Goal: Information Seeking & Learning: Learn about a topic

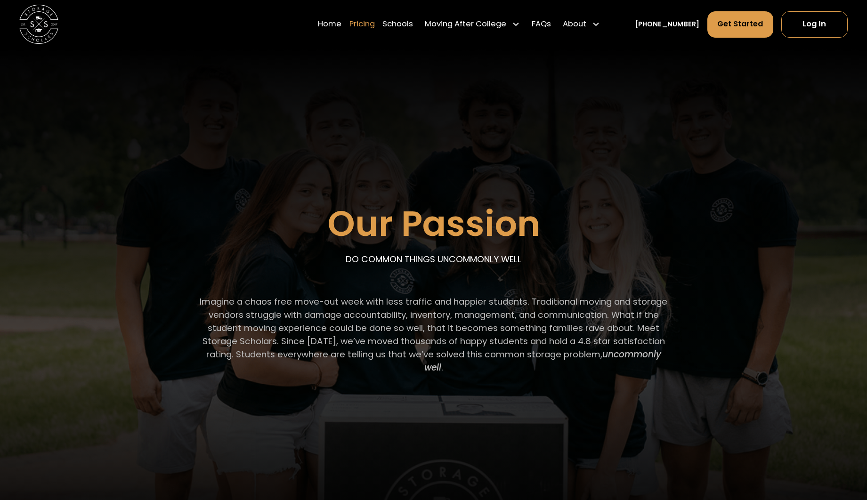
click at [375, 24] on link "Pricing" at bounding box center [361, 24] width 25 height 27
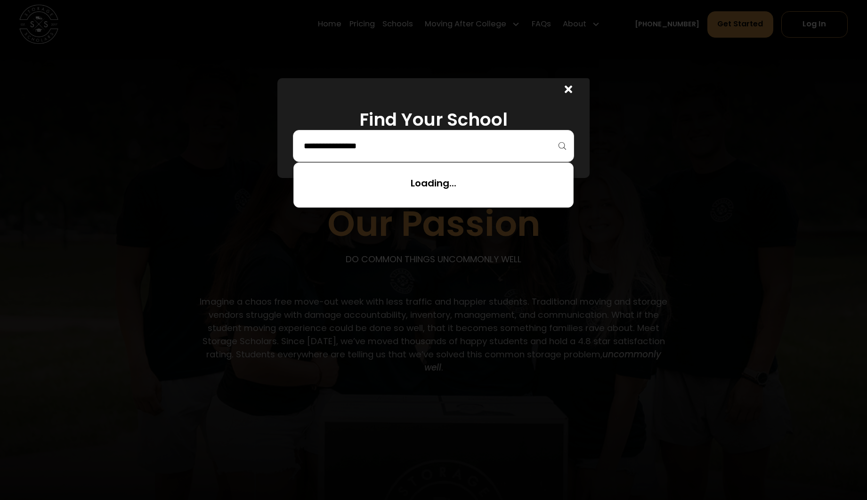
click at [505, 149] on input "search" at bounding box center [433, 146] width 261 height 16
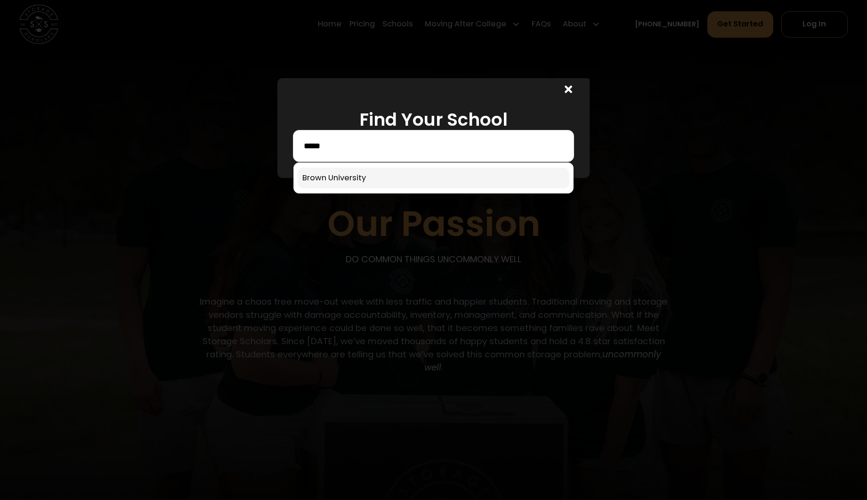
type input "*****"
click at [373, 174] on link at bounding box center [433, 178] width 271 height 21
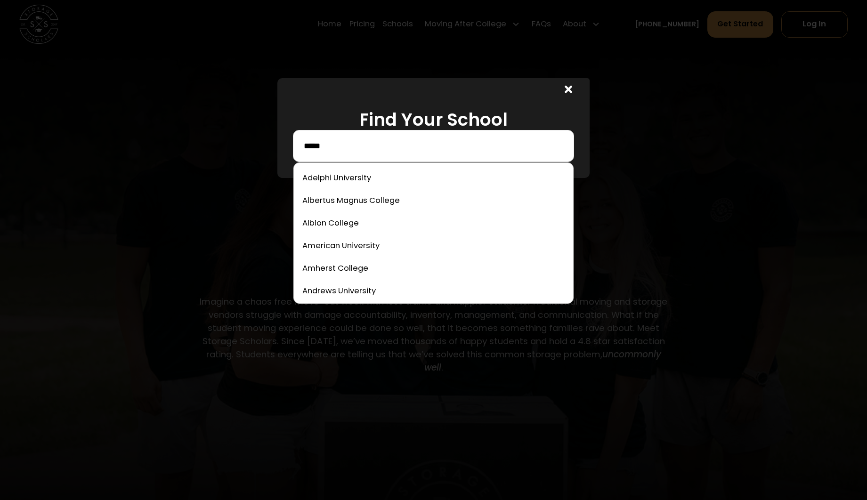
click at [359, 143] on input "*****" at bounding box center [433, 146] width 261 height 16
click at [379, 147] on input "*****" at bounding box center [433, 146] width 261 height 16
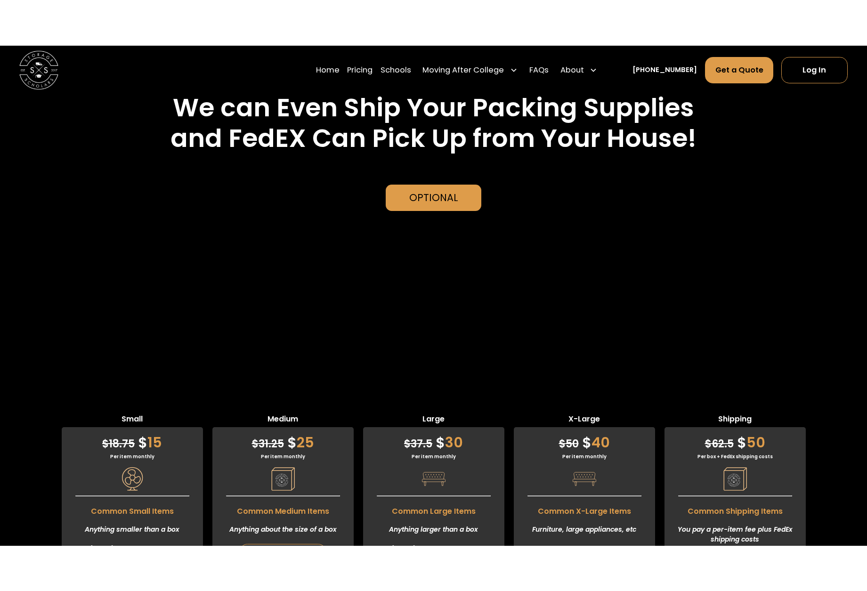
scroll to position [2604, 0]
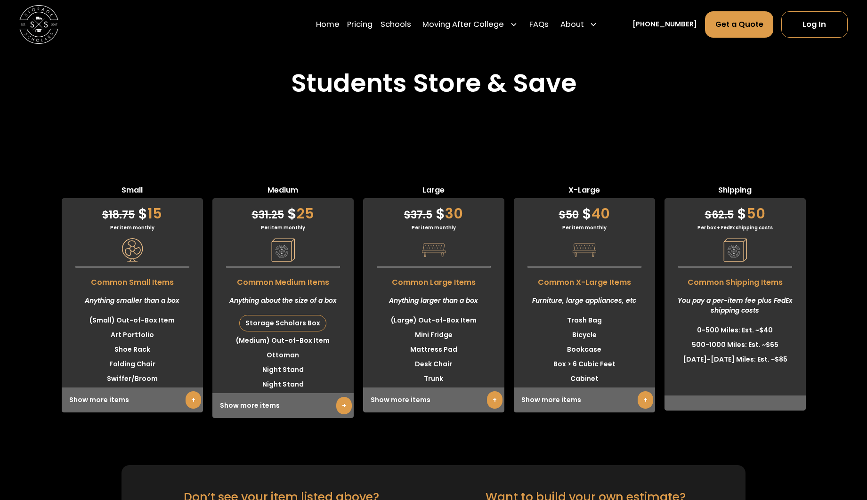
click at [597, 437] on div "Small $ 18.75 $ 15 Per item monthly Common Small Items Anything smaller than a …" at bounding box center [433, 294] width 867 height 312
drag, startPoint x: 710, startPoint y: 440, endPoint x: 741, endPoint y: 435, distance: 31.4
click at [741, 435] on div "Small $ 18.75 $ 15 Per item monthly Common Small Items Anything smaller than a …" at bounding box center [433, 294] width 867 height 312
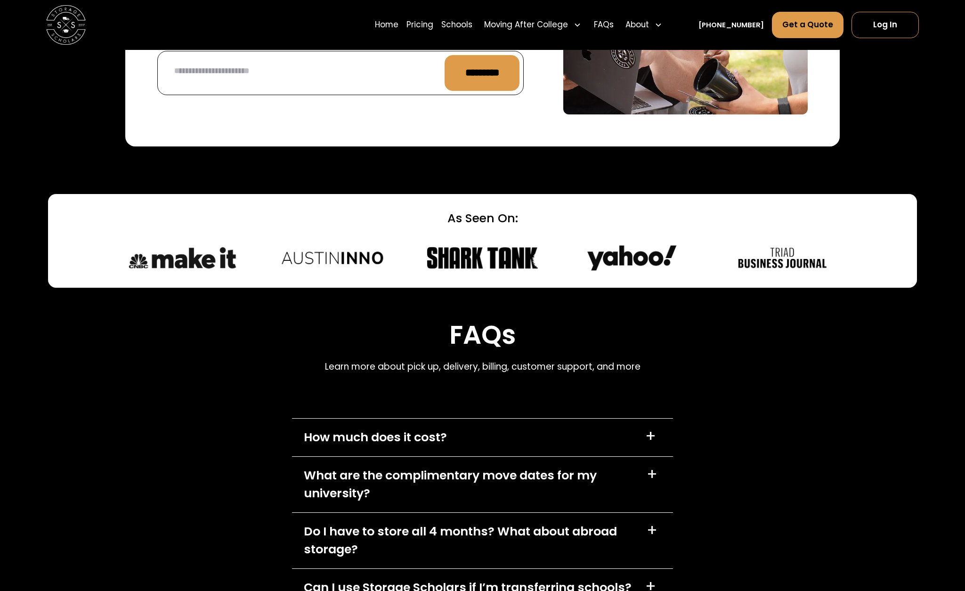
scroll to position [4204, 0]
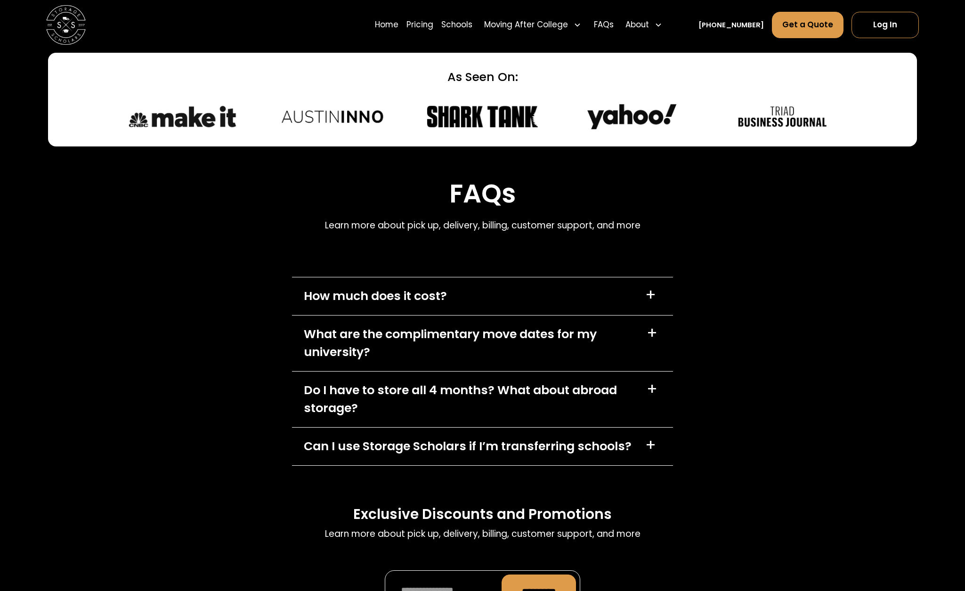
click at [652, 299] on div "+" at bounding box center [650, 295] width 11 height 16
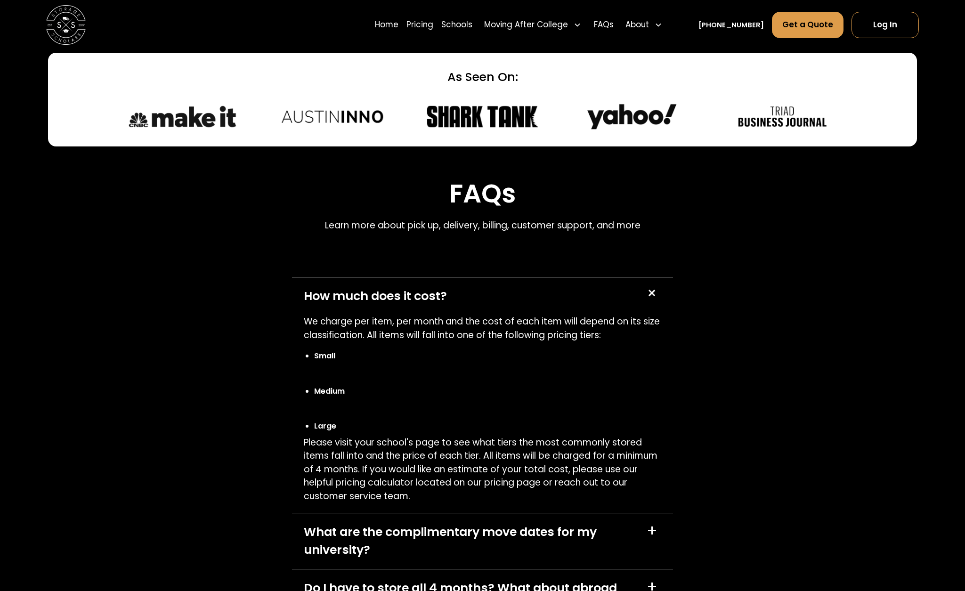
click at [327, 356] on li "Small" at bounding box center [487, 355] width 347 height 11
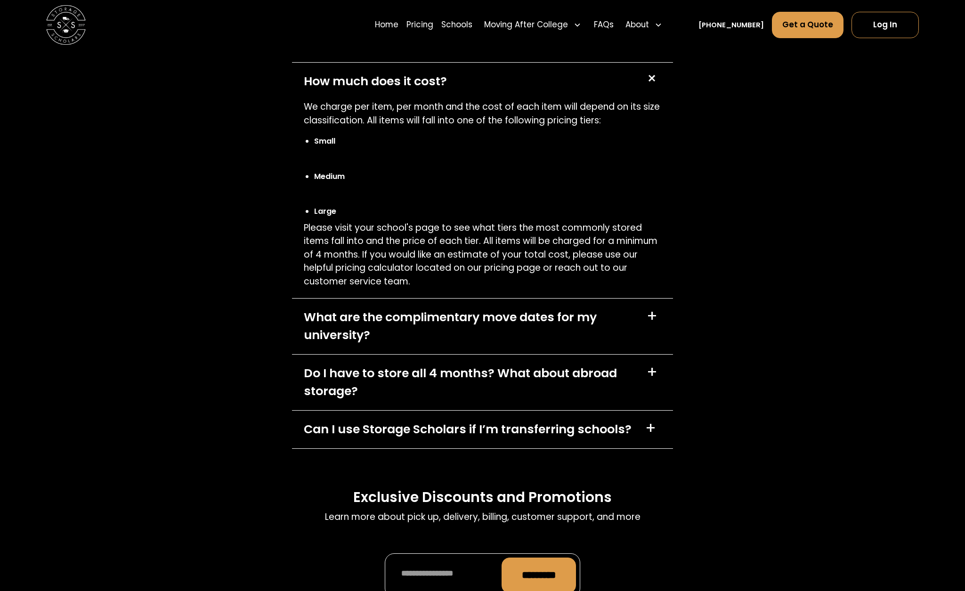
scroll to position [4440, 0]
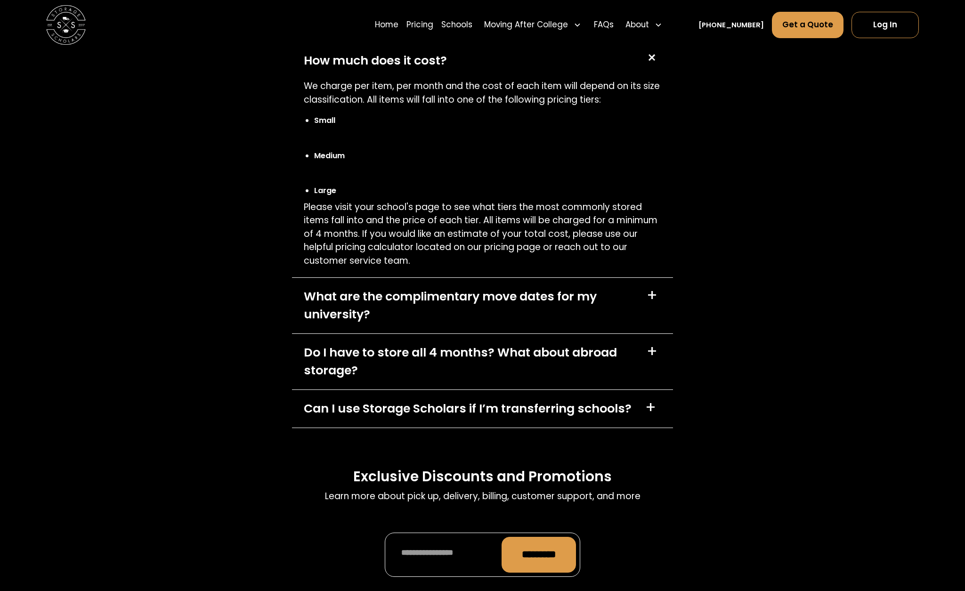
click at [661, 353] on div "Do I have to store all 4 months? What about abroad storage? +" at bounding box center [482, 362] width 381 height 56
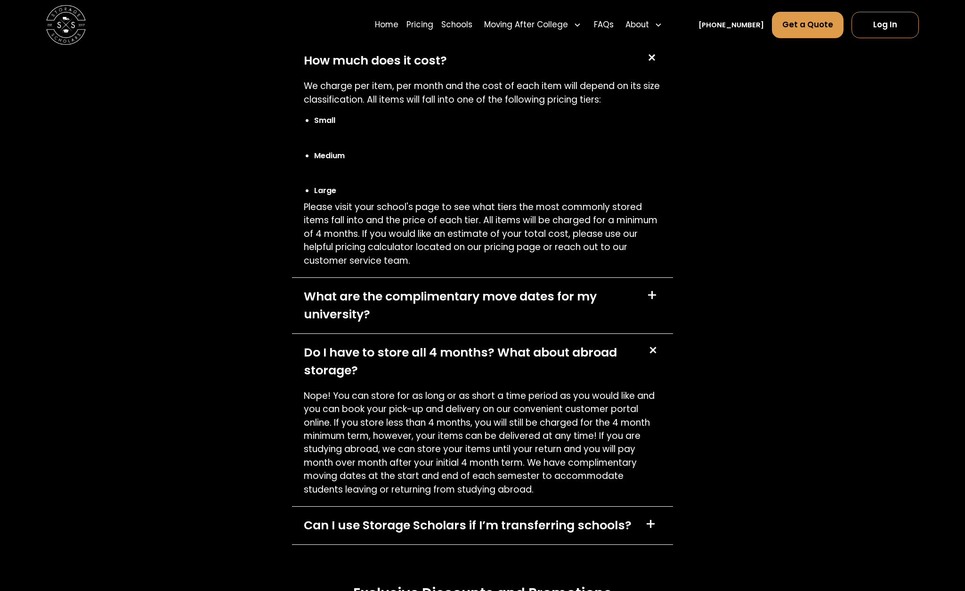
click at [661, 353] on div "+" at bounding box center [652, 350] width 19 height 19
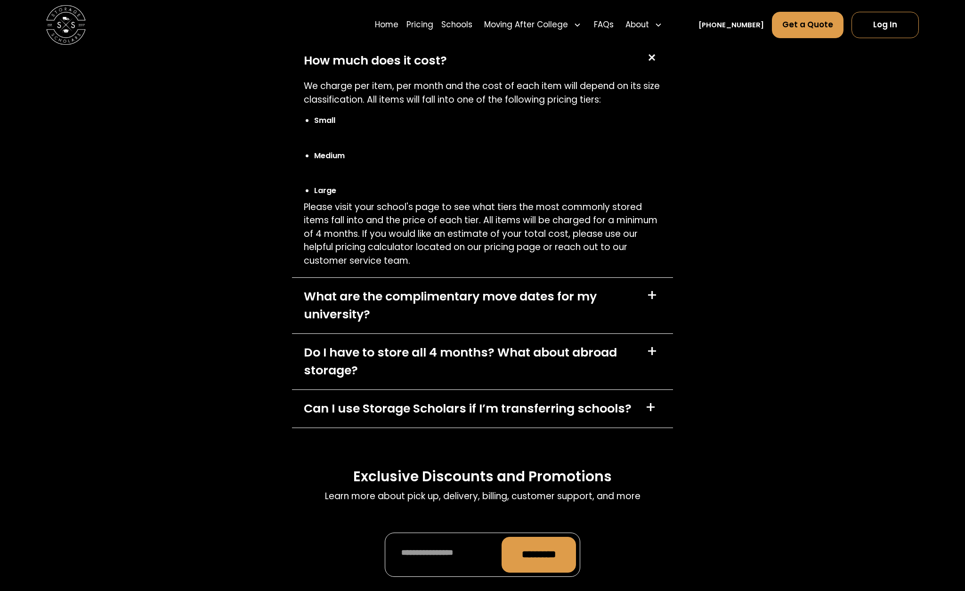
click at [658, 304] on div "+" at bounding box center [653, 296] width 15 height 16
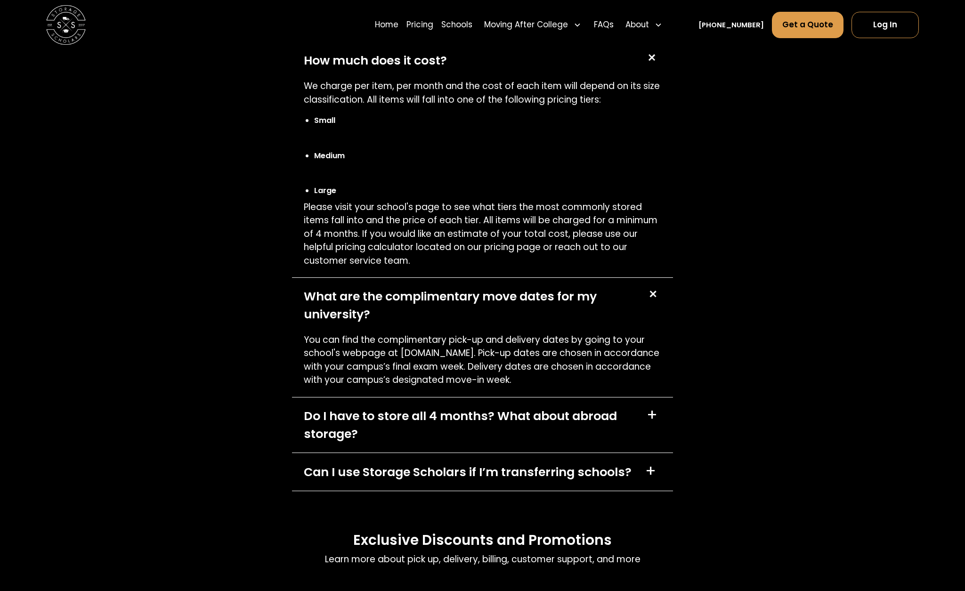
click at [658, 306] on div "+" at bounding box center [654, 296] width 22 height 22
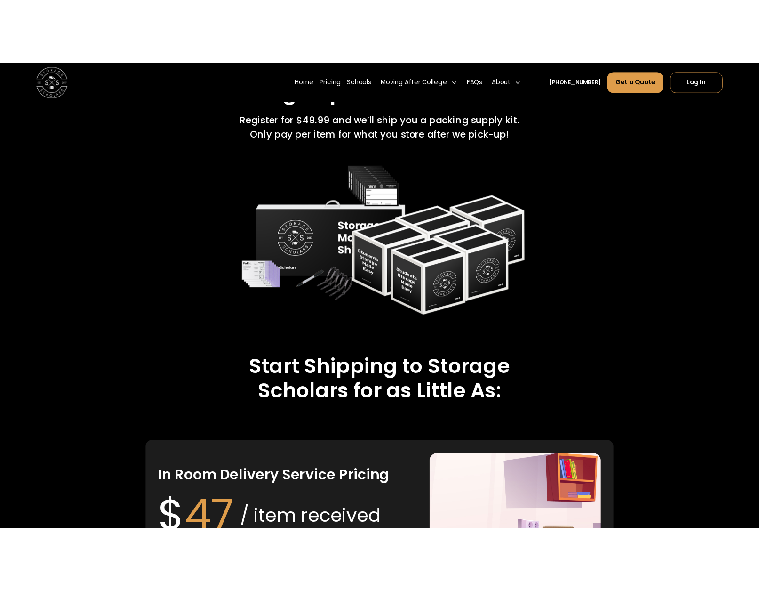
scroll to position [1700, 0]
